Goal: Ask a question

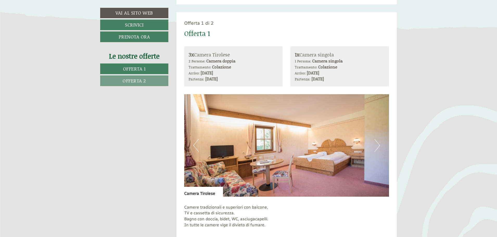
scroll to position [312, 0]
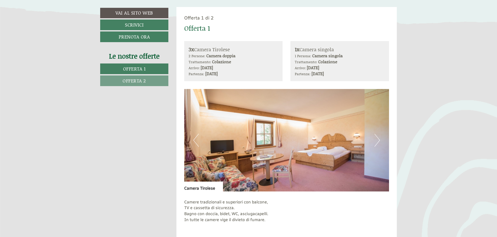
click at [377, 142] on button "Next" at bounding box center [377, 140] width 5 height 13
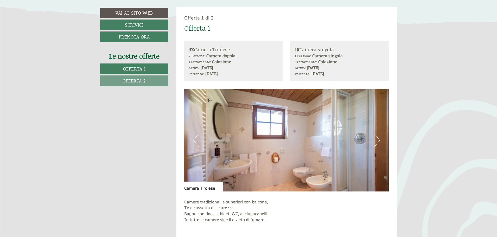
click at [377, 142] on button "Next" at bounding box center [377, 140] width 5 height 13
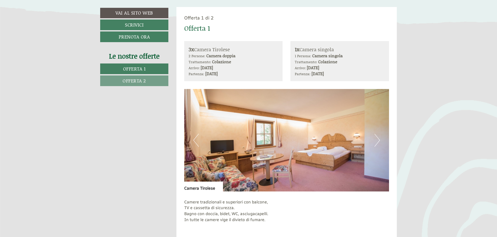
click at [377, 142] on button "Next" at bounding box center [377, 140] width 5 height 13
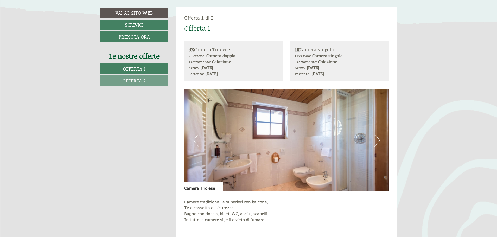
click at [377, 142] on button "Next" at bounding box center [377, 140] width 5 height 13
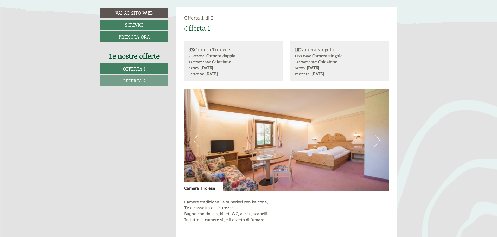
click at [377, 142] on button "Next" at bounding box center [377, 140] width 5 height 13
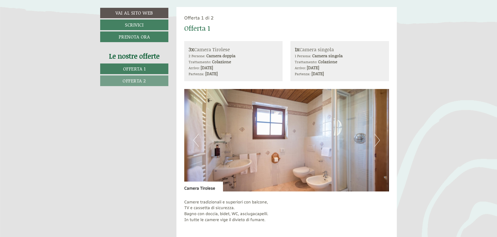
click at [377, 142] on button "Next" at bounding box center [377, 140] width 5 height 13
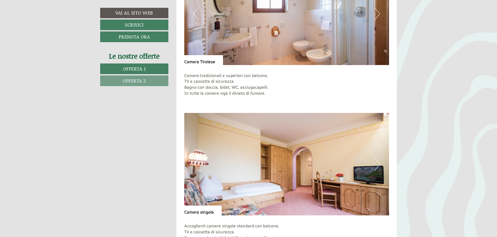
scroll to position [469, 0]
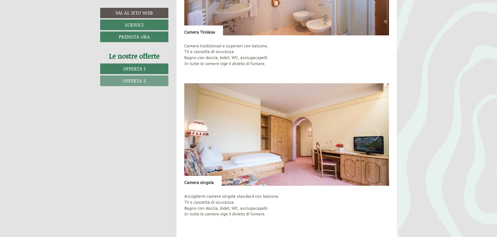
click at [379, 135] on button "Next" at bounding box center [377, 134] width 5 height 13
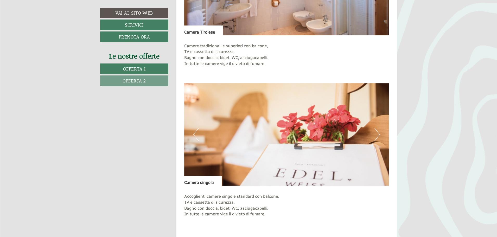
click at [379, 135] on button "Next" at bounding box center [377, 134] width 5 height 13
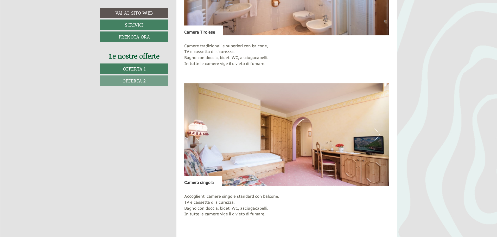
click at [379, 135] on button "Next" at bounding box center [377, 134] width 5 height 13
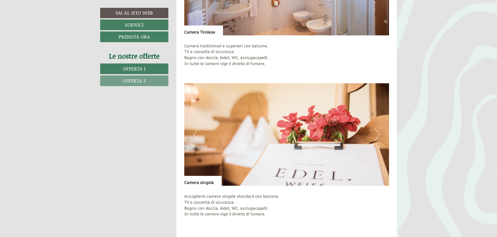
click at [379, 135] on button "Next" at bounding box center [377, 134] width 5 height 13
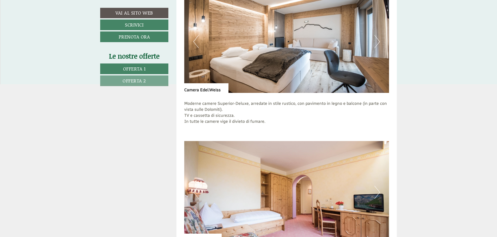
scroll to position [885, 0]
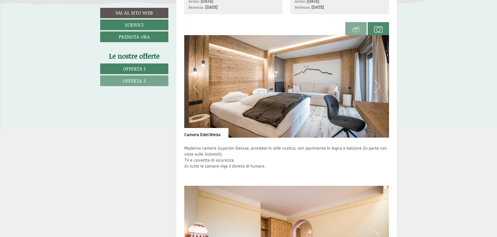
click at [380, 85] on button "Next" at bounding box center [377, 86] width 5 height 13
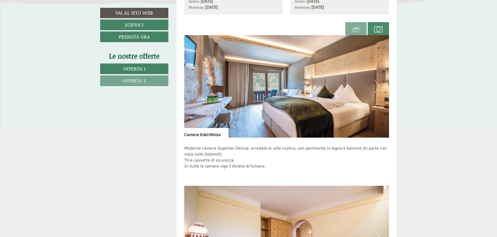
click at [380, 85] on button "Next" at bounding box center [377, 86] width 5 height 13
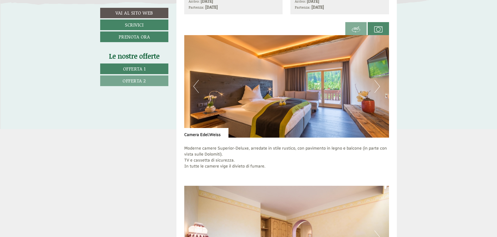
click at [380, 85] on button "Next" at bounding box center [377, 86] width 5 height 13
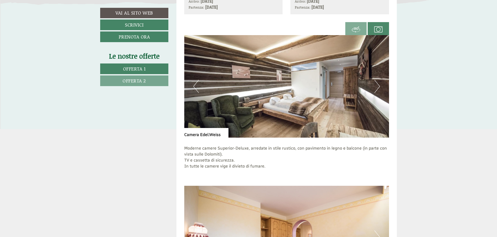
click at [380, 85] on button "Next" at bounding box center [377, 86] width 5 height 13
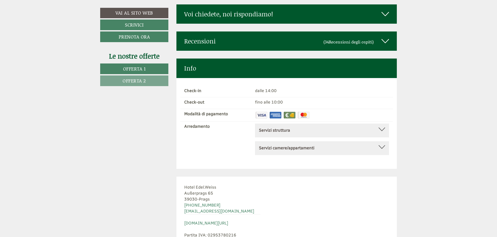
scroll to position [2552, 0]
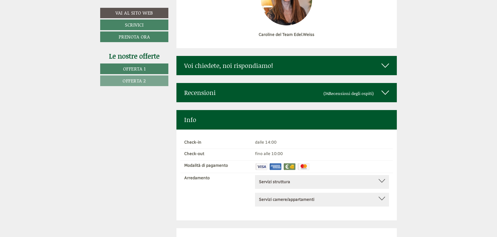
click at [282, 56] on div "Voi chiedete, noi rispondiamo!" at bounding box center [287, 65] width 221 height 19
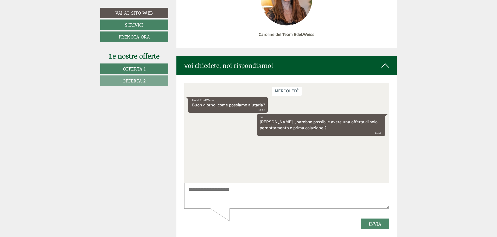
click at [244, 195] on textarea at bounding box center [286, 196] width 205 height 26
drag, startPoint x: 206, startPoint y: 196, endPoint x: 187, endPoint y: 197, distance: 19.6
click at [187, 197] on textarea "**********" at bounding box center [286, 196] width 205 height 26
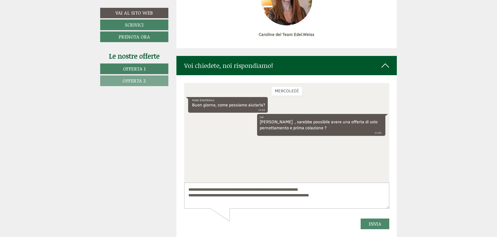
click at [305, 196] on textarea "**********" at bounding box center [286, 196] width 205 height 26
click at [339, 195] on textarea "**********" at bounding box center [286, 196] width 205 height 26
click at [330, 197] on textarea "**********" at bounding box center [286, 196] width 205 height 26
click at [351, 197] on textarea "**********" at bounding box center [286, 196] width 205 height 26
click at [357, 193] on textarea "**********" at bounding box center [286, 196] width 205 height 26
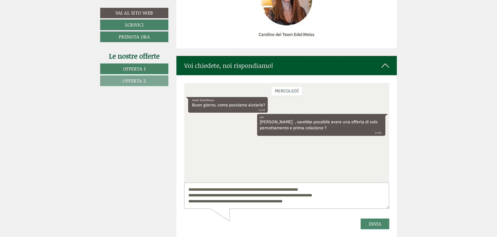
click at [359, 196] on textarea "**********" at bounding box center [286, 196] width 205 height 26
click at [309, 202] on textarea "**********" at bounding box center [286, 196] width 205 height 26
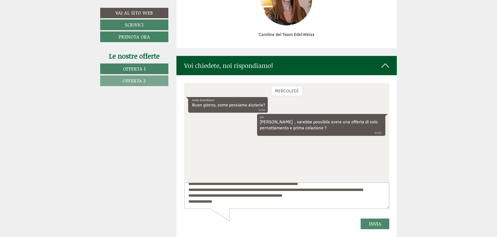
type textarea "**********"
click at [368, 219] on button "Invia" at bounding box center [375, 223] width 29 height 11
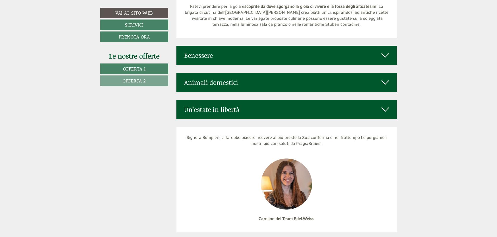
scroll to position [2317, 0]
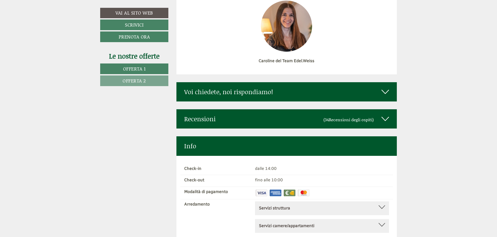
scroll to position [2526, 0]
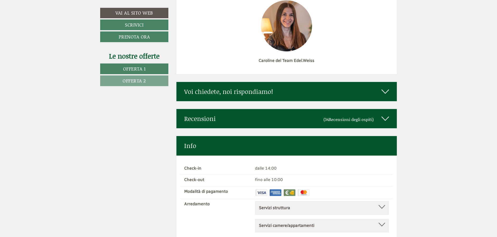
click at [269, 82] on div "Voi chiedete, noi rispondiamo!" at bounding box center [287, 91] width 221 height 19
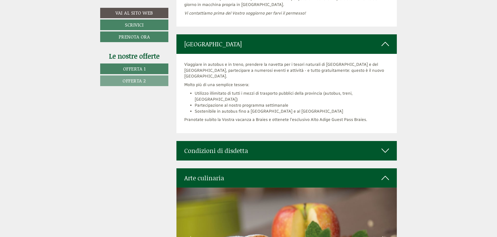
scroll to position [1875, 0]
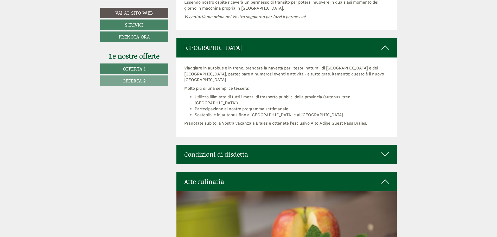
click at [383, 150] on icon at bounding box center [386, 154] width 8 height 9
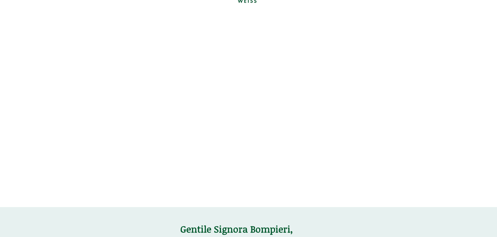
scroll to position [0, 0]
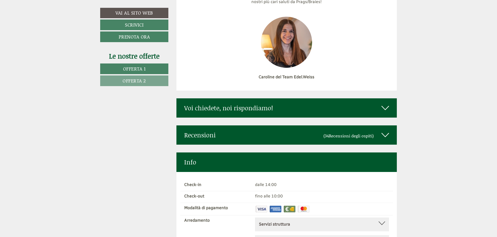
scroll to position [2526, 0]
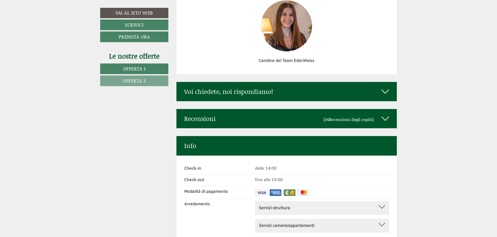
click at [255, 84] on div "Voi chiedete, noi rispondiamo!" at bounding box center [287, 91] width 221 height 19
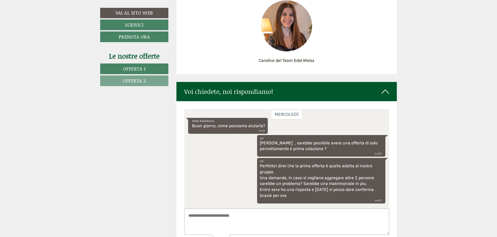
scroll to position [2578, 0]
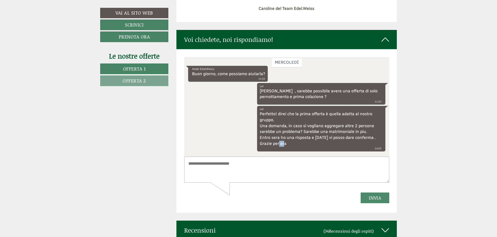
drag, startPoint x: 281, startPoint y: 144, endPoint x: 278, endPoint y: 144, distance: 3.4
click at [278, 144] on div "Lei Perfetto! direi che la prima offerta è quella adatta al nostro gruppo. Una …" at bounding box center [321, 129] width 128 height 46
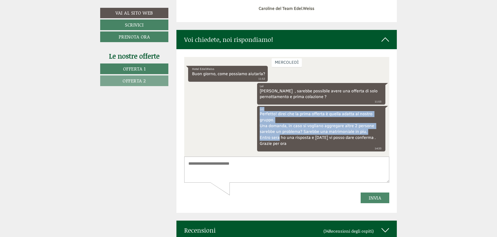
drag, startPoint x: 286, startPoint y: 142, endPoint x: 279, endPoint y: 137, distance: 8.8
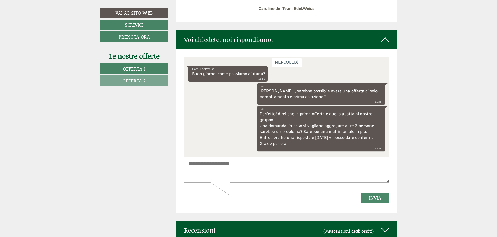
click at [303, 146] on div "Lei Perfetto! direi che la prima offerta è quella adatta al nostro gruppo. Una …" at bounding box center [321, 129] width 128 height 46
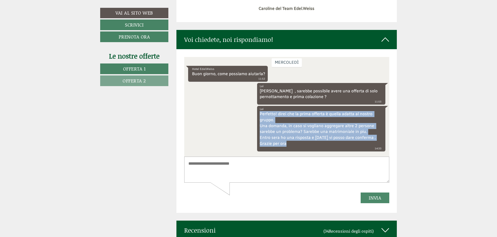
drag, startPoint x: 259, startPoint y: 112, endPoint x: 281, endPoint y: 138, distance: 33.7
click at [283, 141] on div "Lei Perfetto! direi che la prima offerta è quella adatta al nostro gruppo. Una …" at bounding box center [321, 129] width 128 height 46
copy div "Perfetto! direi che la prima offerta è quella adatta al nostro gruppo. Una doma…"
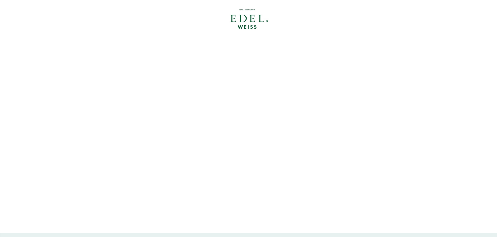
scroll to position [5, 0]
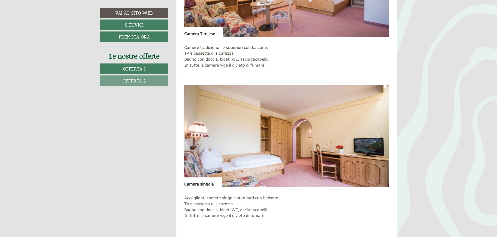
scroll to position [391, 0]
